Goal: Task Accomplishment & Management: Use online tool/utility

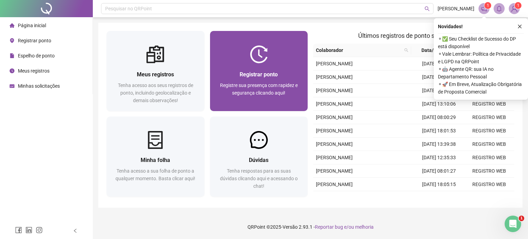
click at [270, 69] on div "Registrar ponto Registre sua presença com rapidez e segurança clicando aqui!" at bounding box center [259, 87] width 98 height 48
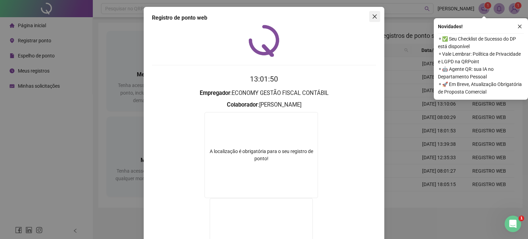
click at [375, 16] on span "Close" at bounding box center [374, 17] width 11 height 6
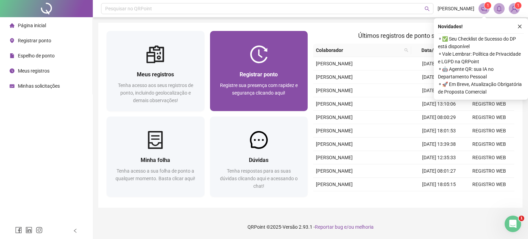
click at [287, 56] on div at bounding box center [259, 54] width 98 height 18
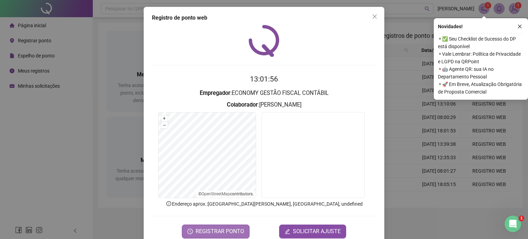
click at [198, 231] on span "REGISTRAR PONTO" at bounding box center [220, 231] width 48 height 8
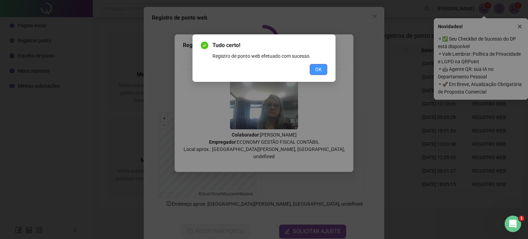
click at [314, 68] on button "OK" at bounding box center [319, 69] width 18 height 11
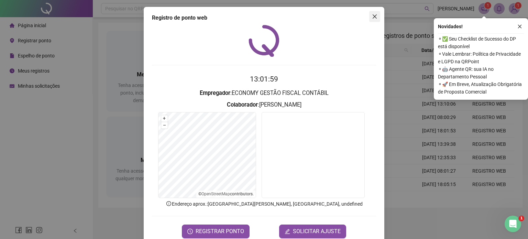
click at [374, 16] on icon "close" at bounding box center [375, 17] width 6 height 6
